Goal: Task Accomplishment & Management: Use online tool/utility

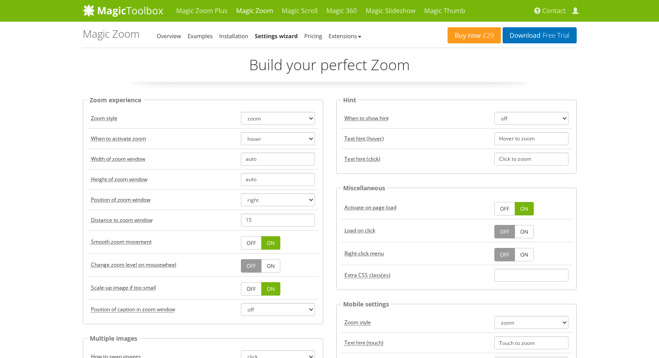
select select "off"
click at [531, 139] on input "Hover to zoom" at bounding box center [532, 138] width 74 height 13
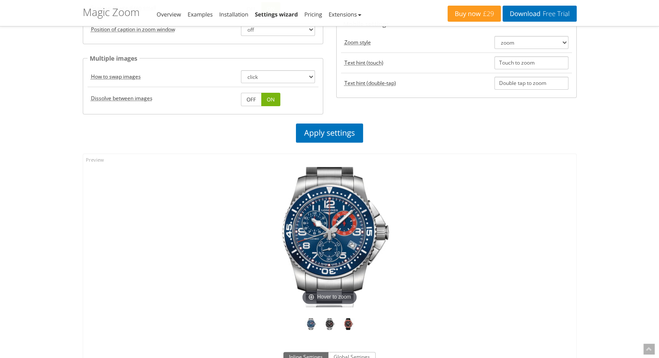
scroll to position [289, 0]
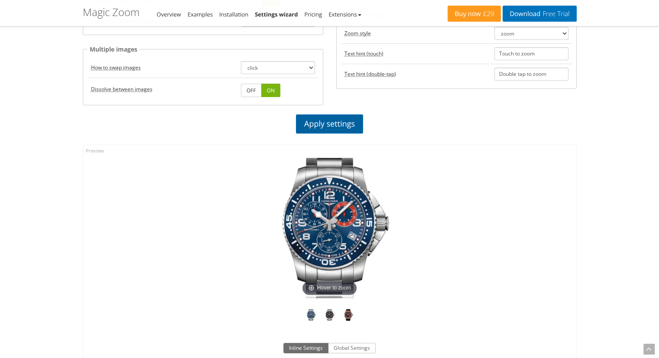
click at [326, 121] on link "Apply settings" at bounding box center [329, 123] width 67 height 19
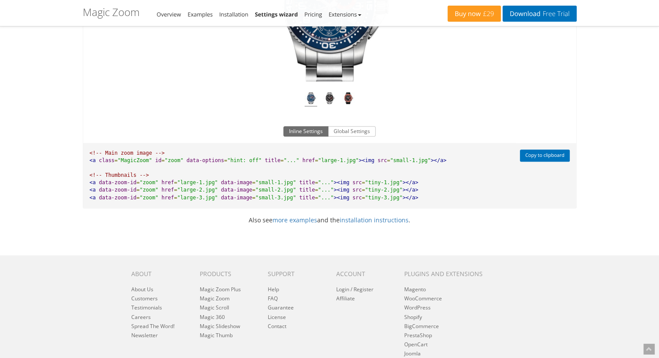
scroll to position [578, 0]
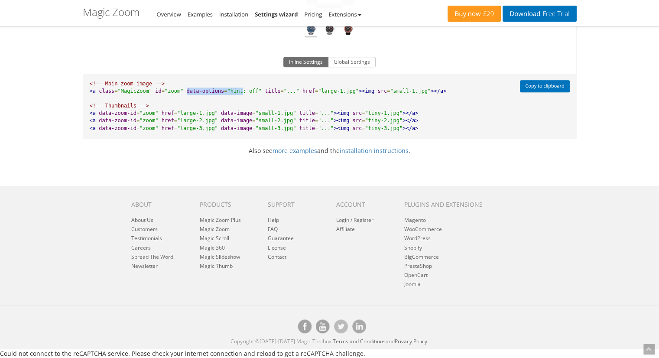
drag, startPoint x: 177, startPoint y: 97, endPoint x: 229, endPoint y: 100, distance: 51.7
click at [229, 100] on pre "<!-- Main zoom image --> <a class = "MagicZoom" id = "zoom" data-options = "hin…" at bounding box center [299, 106] width 433 height 65
copy pre "data-options = "hint"
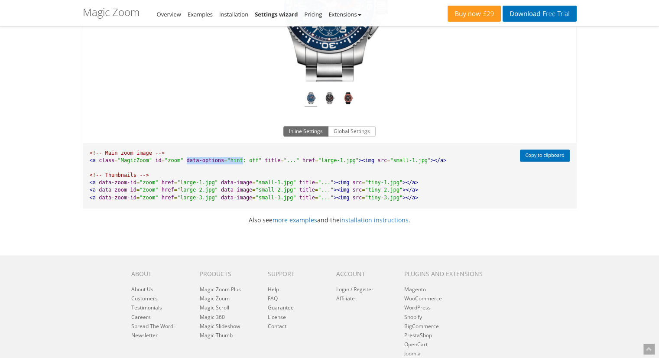
scroll to position [361, 0]
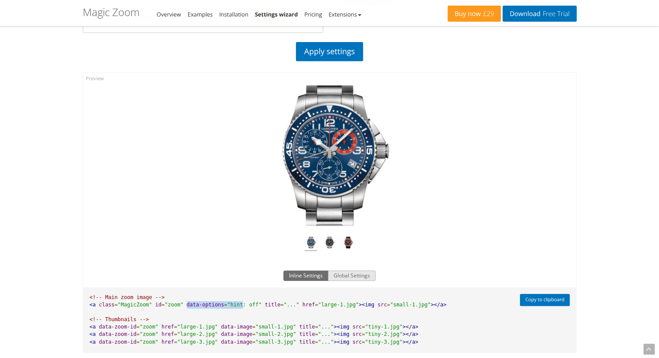
click at [360, 281] on button "Global Settings" at bounding box center [352, 276] width 48 height 10
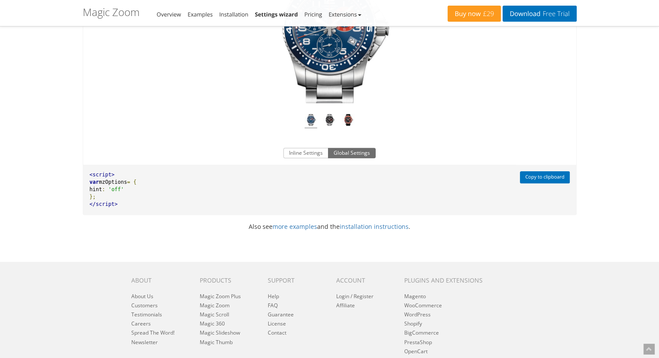
scroll to position [505, 0]
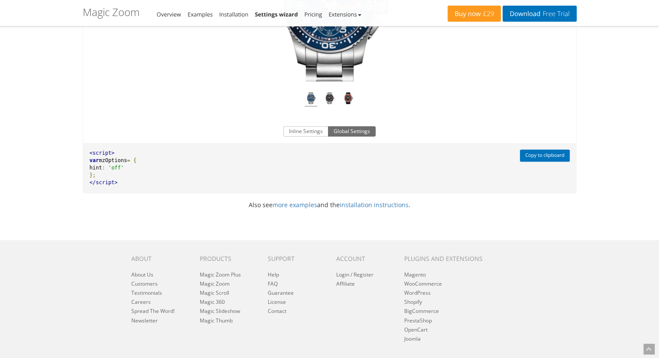
click at [111, 163] on span "mzOptions" at bounding box center [113, 160] width 28 height 6
copy span "mzOptions"
